Goal: Find contact information: Find contact information

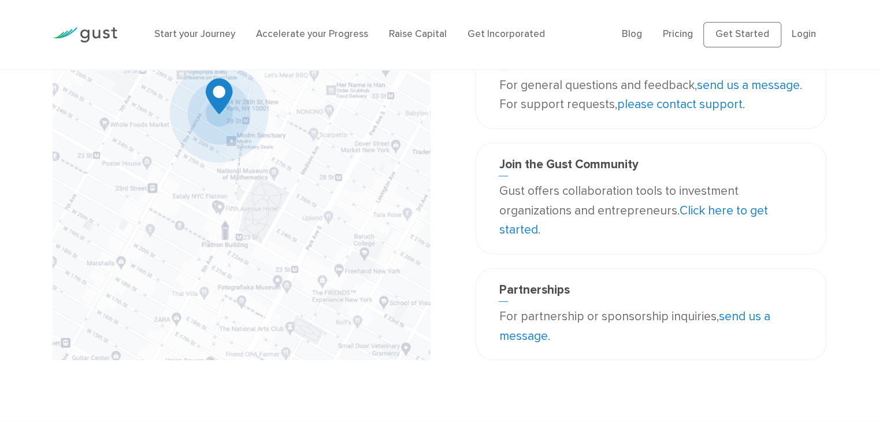
scroll to position [214, 0]
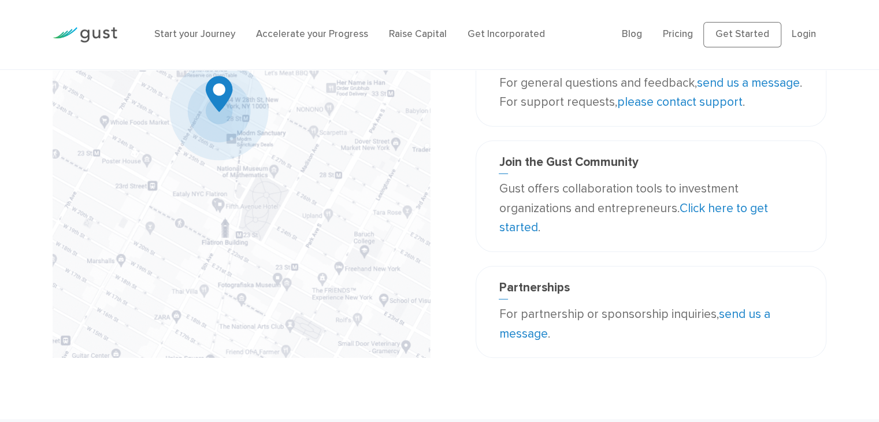
click at [750, 308] on link "send us a message" at bounding box center [634, 324] width 271 height 34
click at [528, 332] on link "send us a message" at bounding box center [634, 324] width 271 height 34
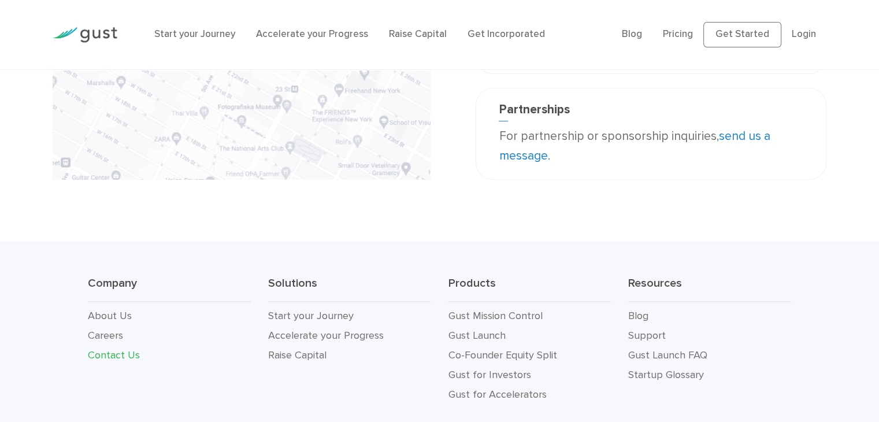
scroll to position [260, 0]
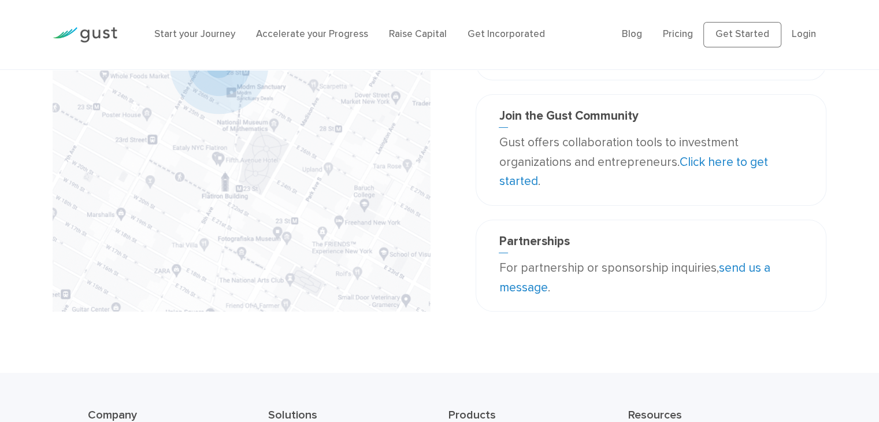
click at [521, 290] on link "send us a message" at bounding box center [634, 278] width 271 height 34
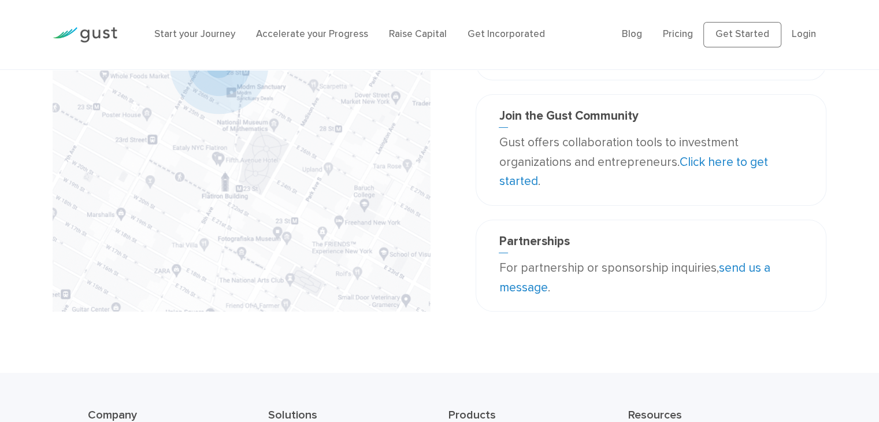
click at [523, 290] on link "send us a message" at bounding box center [634, 278] width 271 height 34
click at [739, 272] on link "send us a message" at bounding box center [634, 278] width 271 height 34
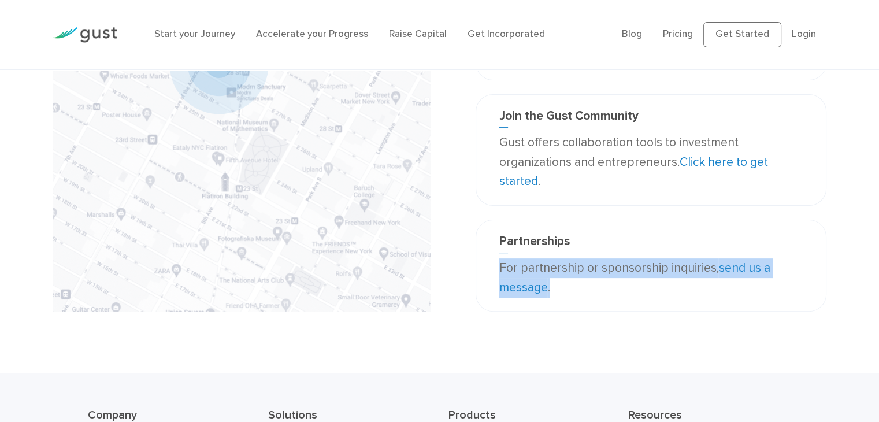
drag, startPoint x: 876, startPoint y: 236, endPoint x: 875, endPoint y: 293, distance: 56.7
click at [875, 293] on div "Contact Us Corporate Headquarters Gust, Inc. 188 Grand Street Second Floor New …" at bounding box center [439, 76] width 879 height 499
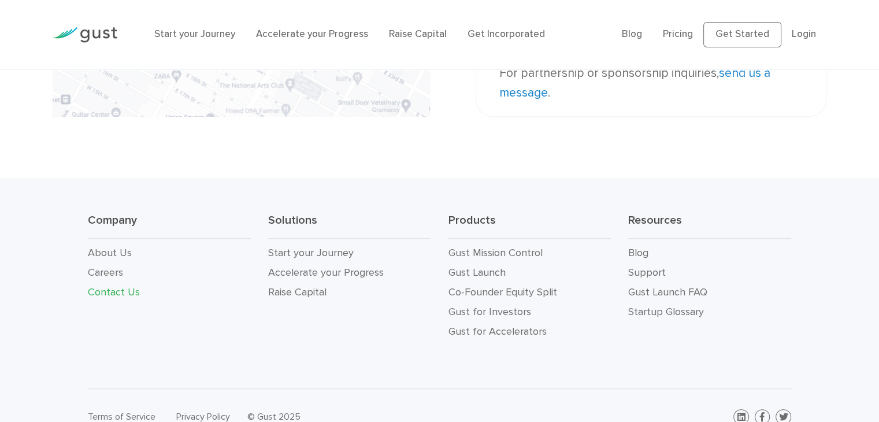
scroll to position [476, 0]
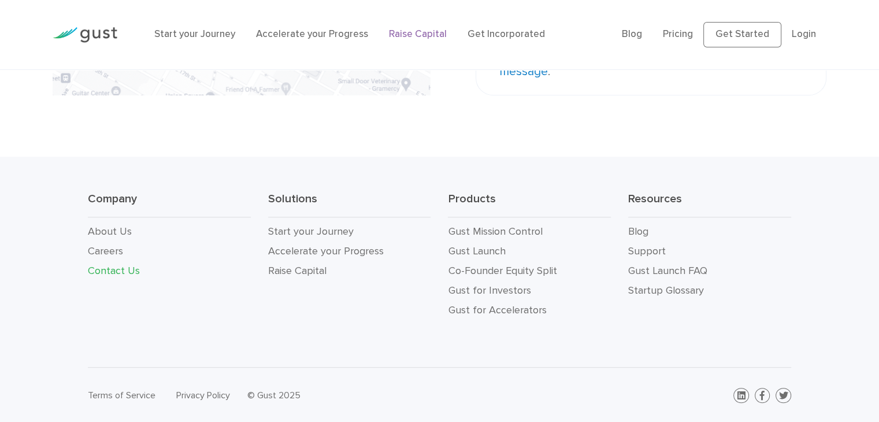
click at [419, 33] on link "Raise Capital" at bounding box center [418, 34] width 58 height 12
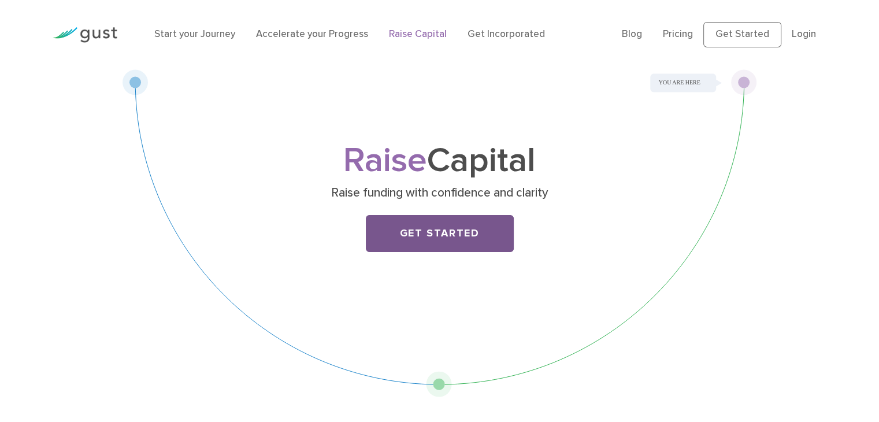
click at [476, 226] on link "Get Started" at bounding box center [440, 233] width 148 height 37
